Goal: Task Accomplishment & Management: Use online tool/utility

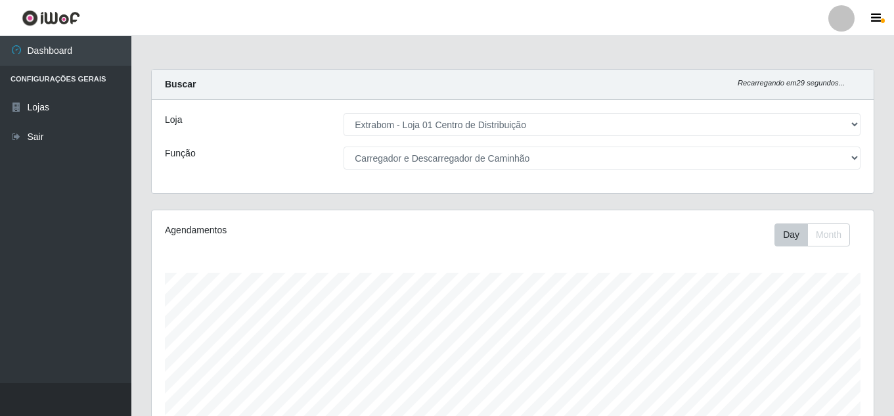
select select "435"
select select "11"
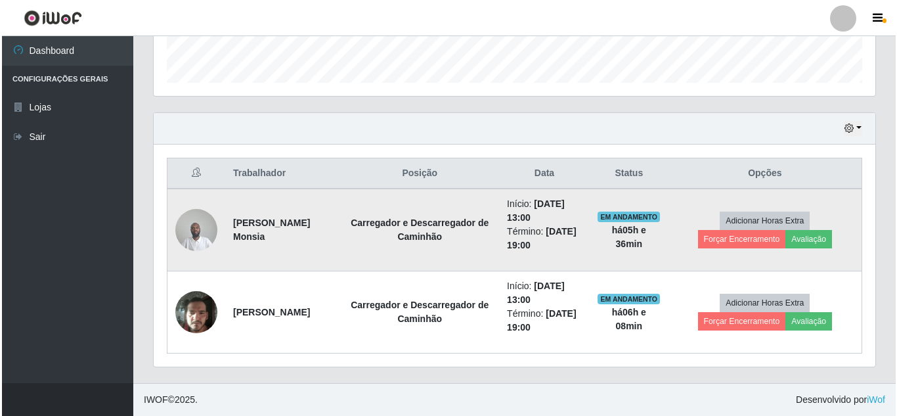
scroll to position [272, 722]
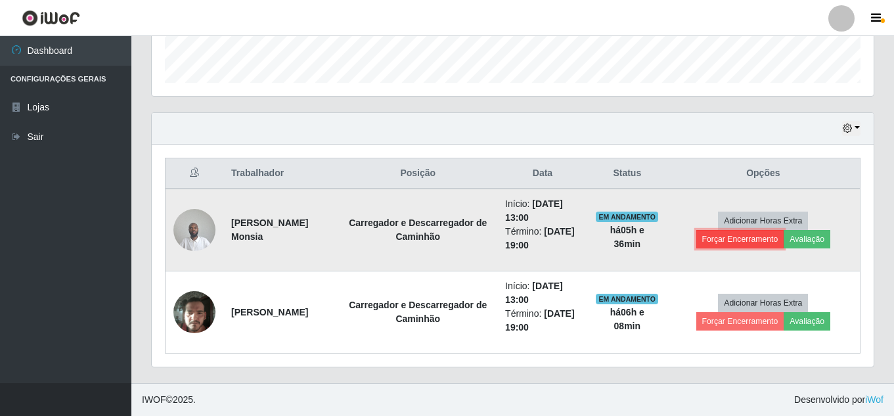
click at [739, 236] on button "Forçar Encerramento" at bounding box center [740, 239] width 88 height 18
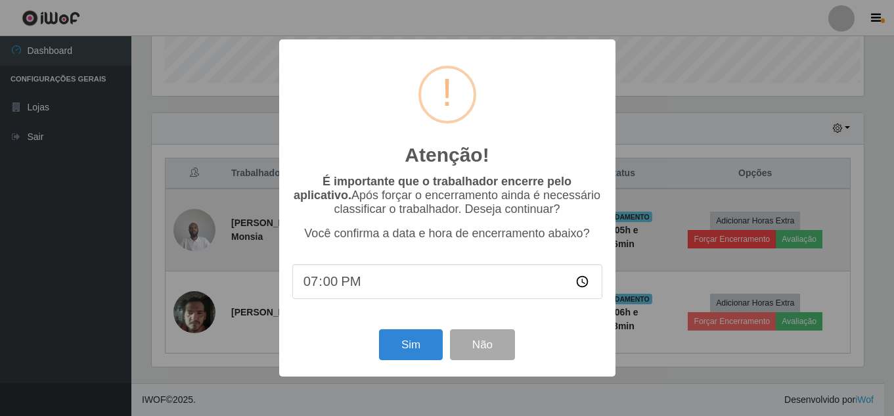
scroll to position [272, 715]
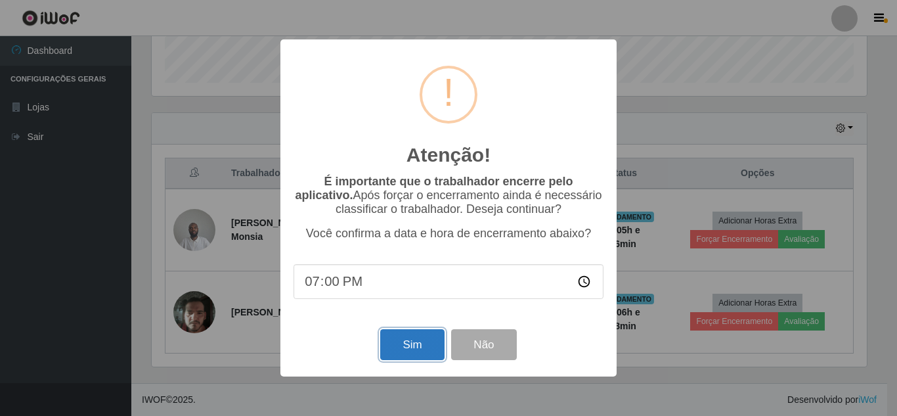
click at [414, 348] on button "Sim" at bounding box center [412, 344] width 64 height 31
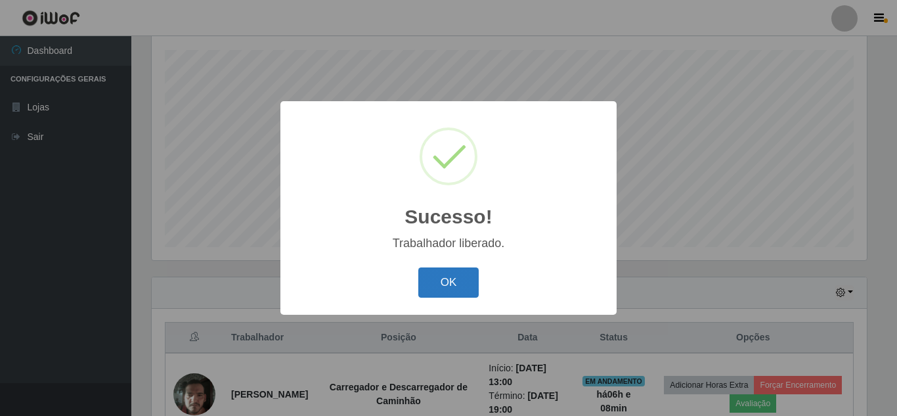
click at [453, 282] on button "OK" at bounding box center [448, 282] width 61 height 31
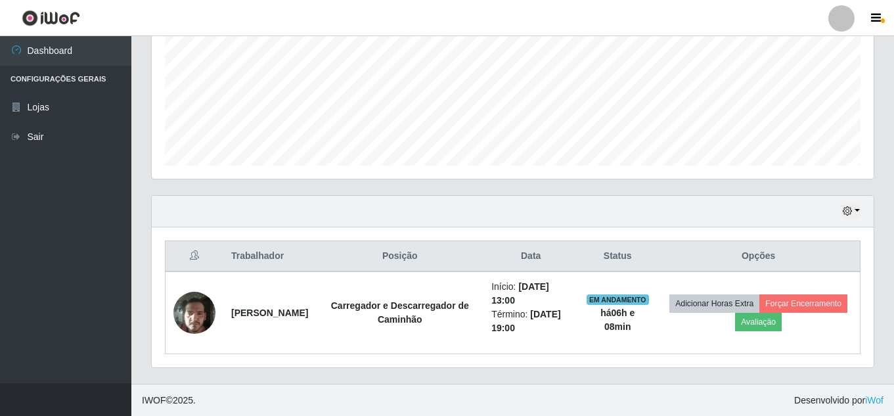
scroll to position [305, 0]
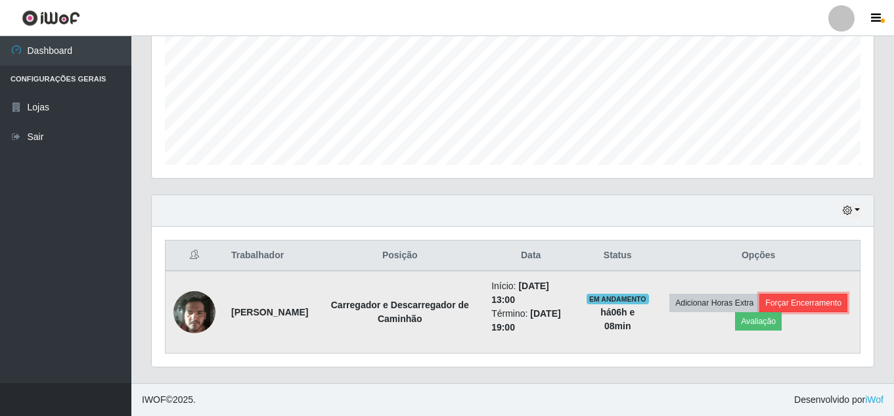
click at [759, 312] on button "Forçar Encerramento" at bounding box center [803, 303] width 88 height 18
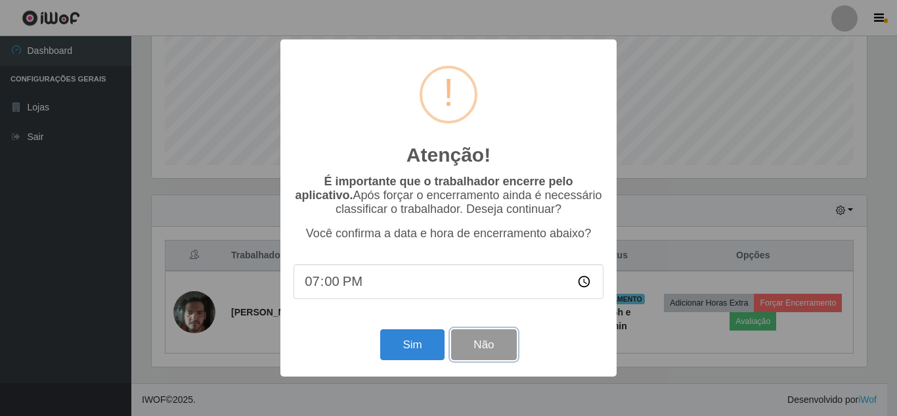
click at [483, 343] on button "Não" at bounding box center [483, 344] width 65 height 31
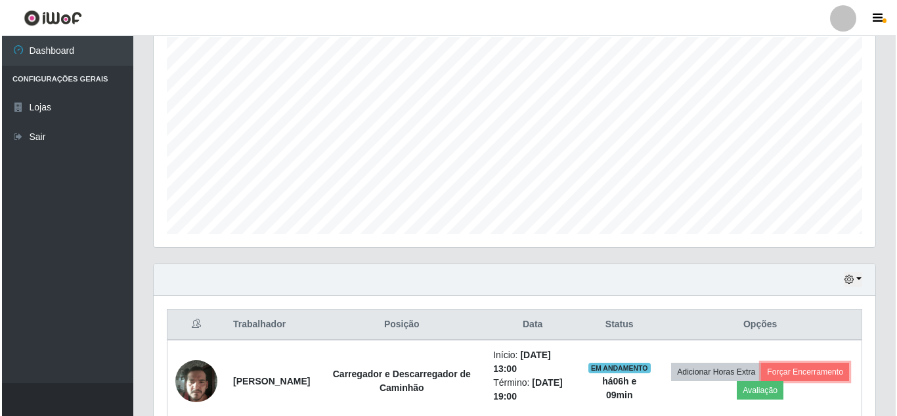
scroll to position [305, 0]
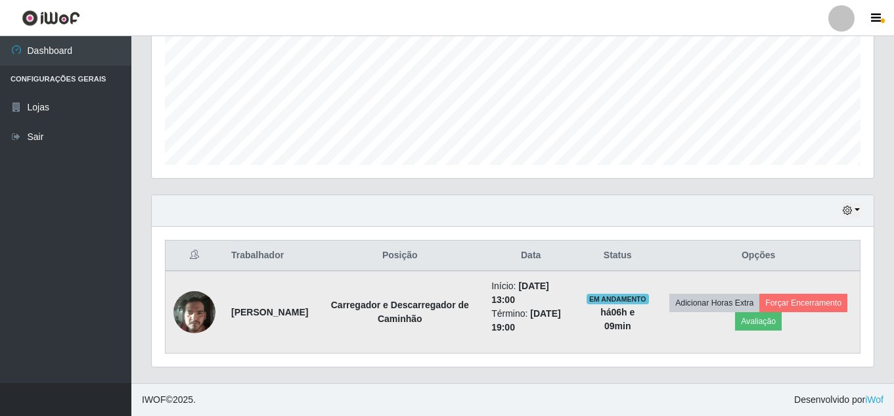
drag, startPoint x: 646, startPoint y: 326, endPoint x: 601, endPoint y: 297, distance: 53.5
click at [601, 297] on td "EM ANDAMENTO há 06 h e 09 min" at bounding box center [617, 312] width 79 height 83
click at [644, 330] on td "EM ANDAMENTO há 06 h e 09 min" at bounding box center [617, 312] width 79 height 83
drag, startPoint x: 647, startPoint y: 329, endPoint x: 605, endPoint y: 295, distance: 53.6
click at [605, 295] on td "EM ANDAMENTO há 06 h e 09 min" at bounding box center [617, 312] width 79 height 83
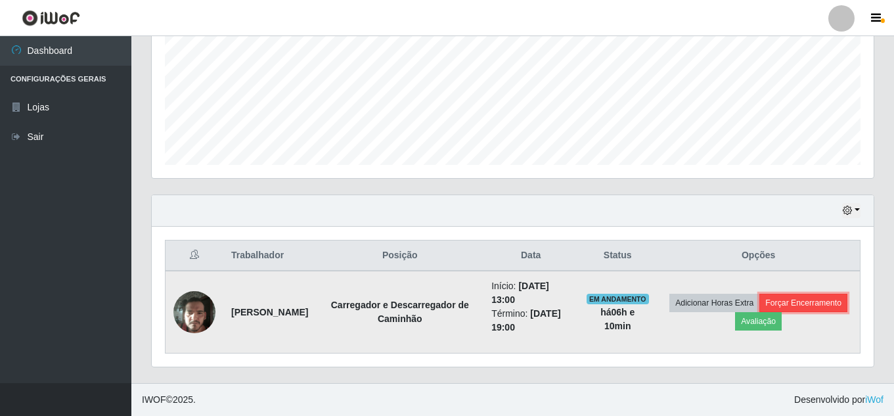
click at [759, 312] on button "Forçar Encerramento" at bounding box center [803, 303] width 88 height 18
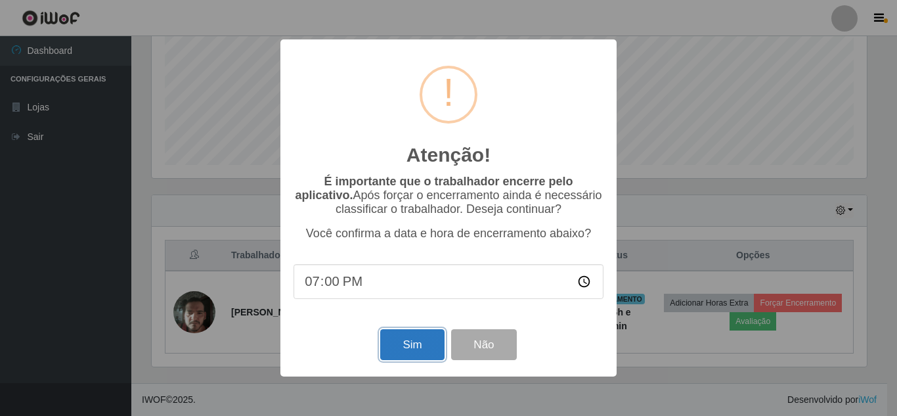
click at [412, 345] on button "Sim" at bounding box center [412, 344] width 64 height 31
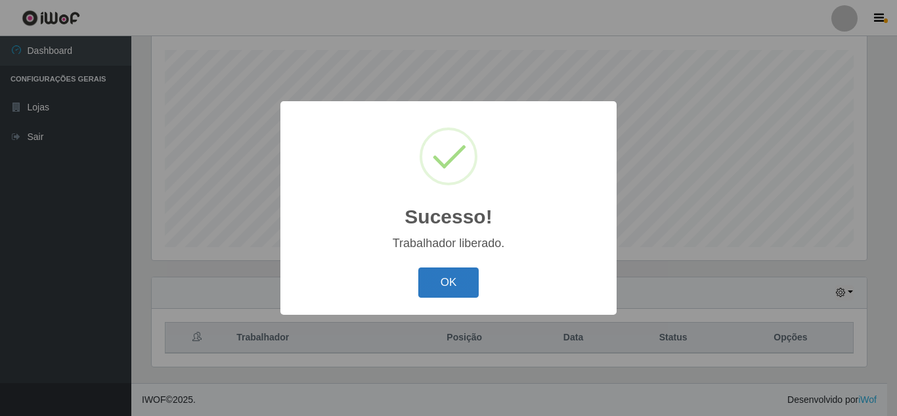
click at [473, 279] on button "OK" at bounding box center [448, 282] width 61 height 31
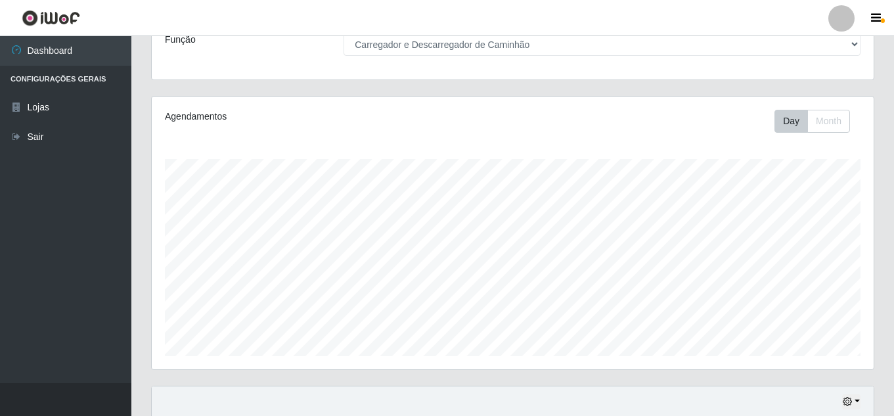
scroll to position [0, 0]
